Goal: Transaction & Acquisition: Subscribe to service/newsletter

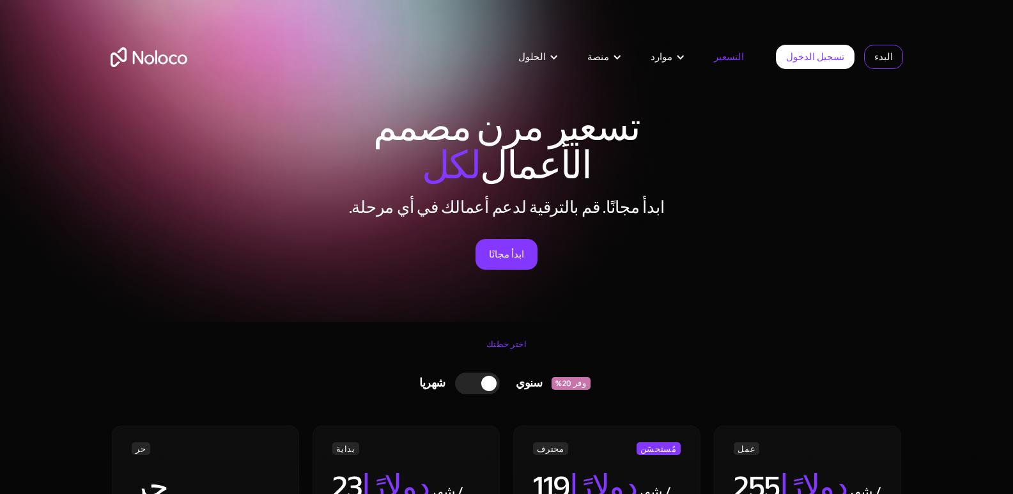
click at [890, 58] on font "البدء" at bounding box center [883, 57] width 19 height 18
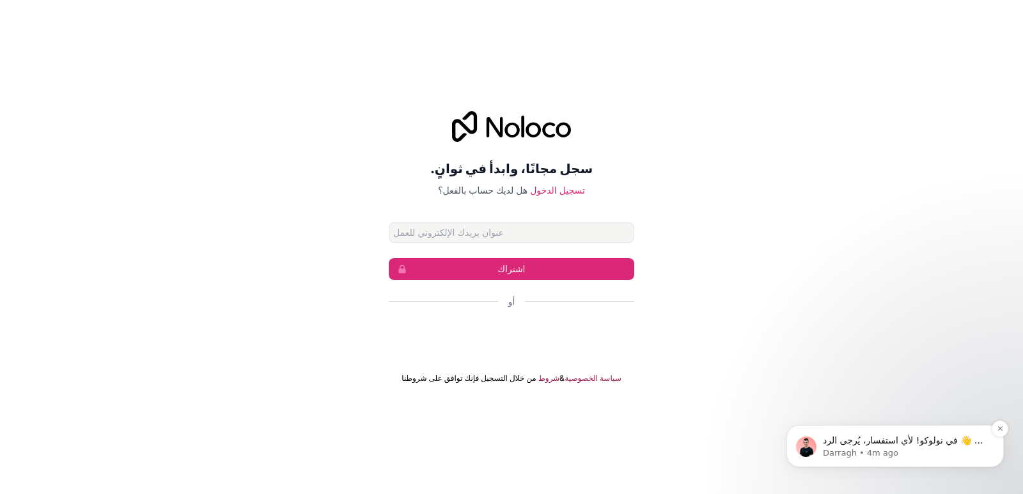
click at [940, 440] on font "أهلاً 👋 في نولوكو! لأي استفسار، يُرجى الرد على هذه الرسالة. داراغ" at bounding box center [905, 446] width 164 height 23
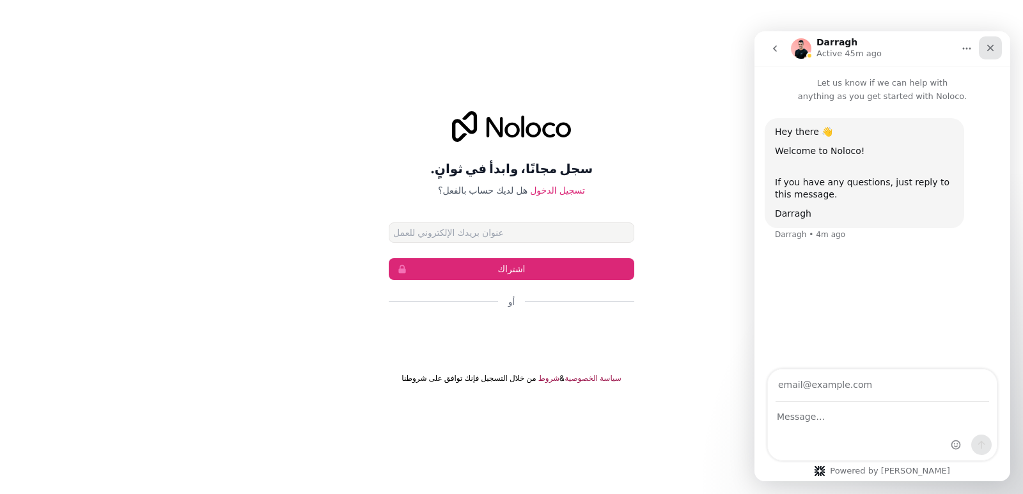
click at [993, 45] on icon "Close" at bounding box center [990, 48] width 10 height 10
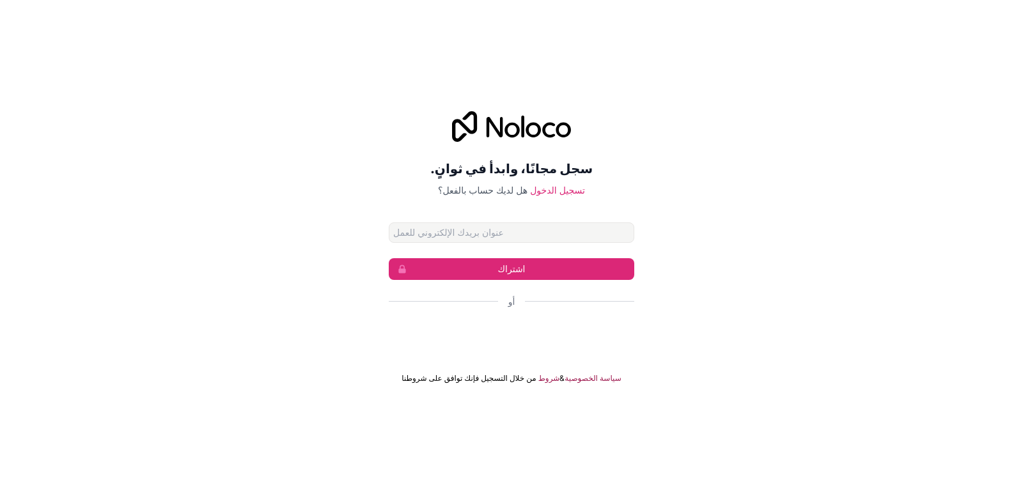
drag, startPoint x: 23, startPoint y: 0, endPoint x: 546, endPoint y: 111, distance: 534.4
click at [546, 111] on div "سجل مجانًا، وابدأ في ثوانٍ. هل لديك حساب بالفعل؟ تسجيل الدخول اشتراك أو من خلال…" at bounding box center [511, 247] width 1023 height 308
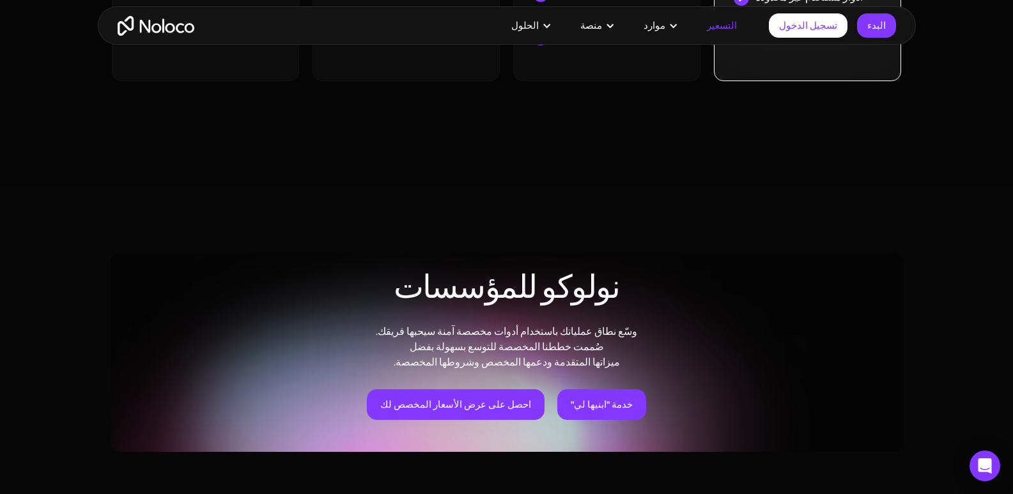
scroll to position [895, 0]
